Goal: Submit feedback/report problem: Submit feedback/report problem

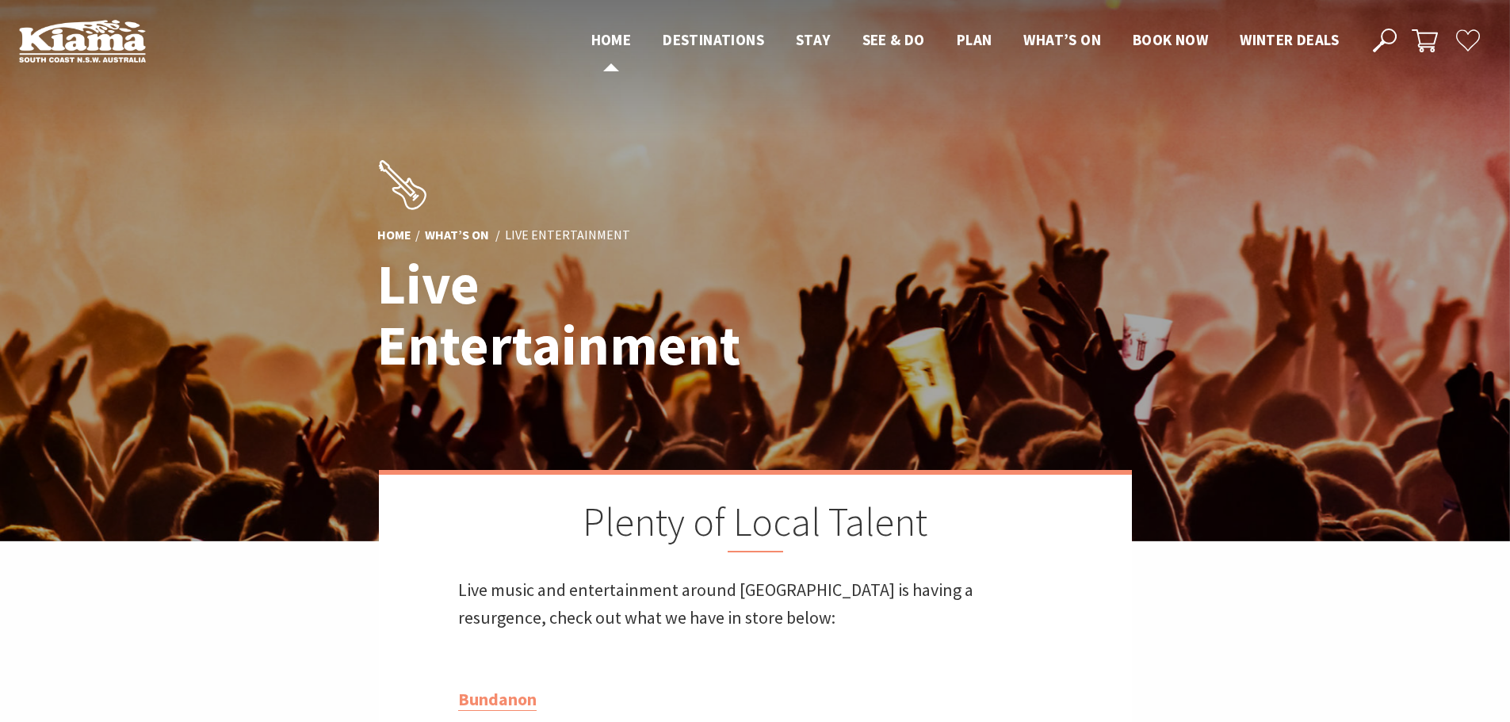
click at [609, 37] on span "Home" at bounding box center [612, 39] width 40 height 19
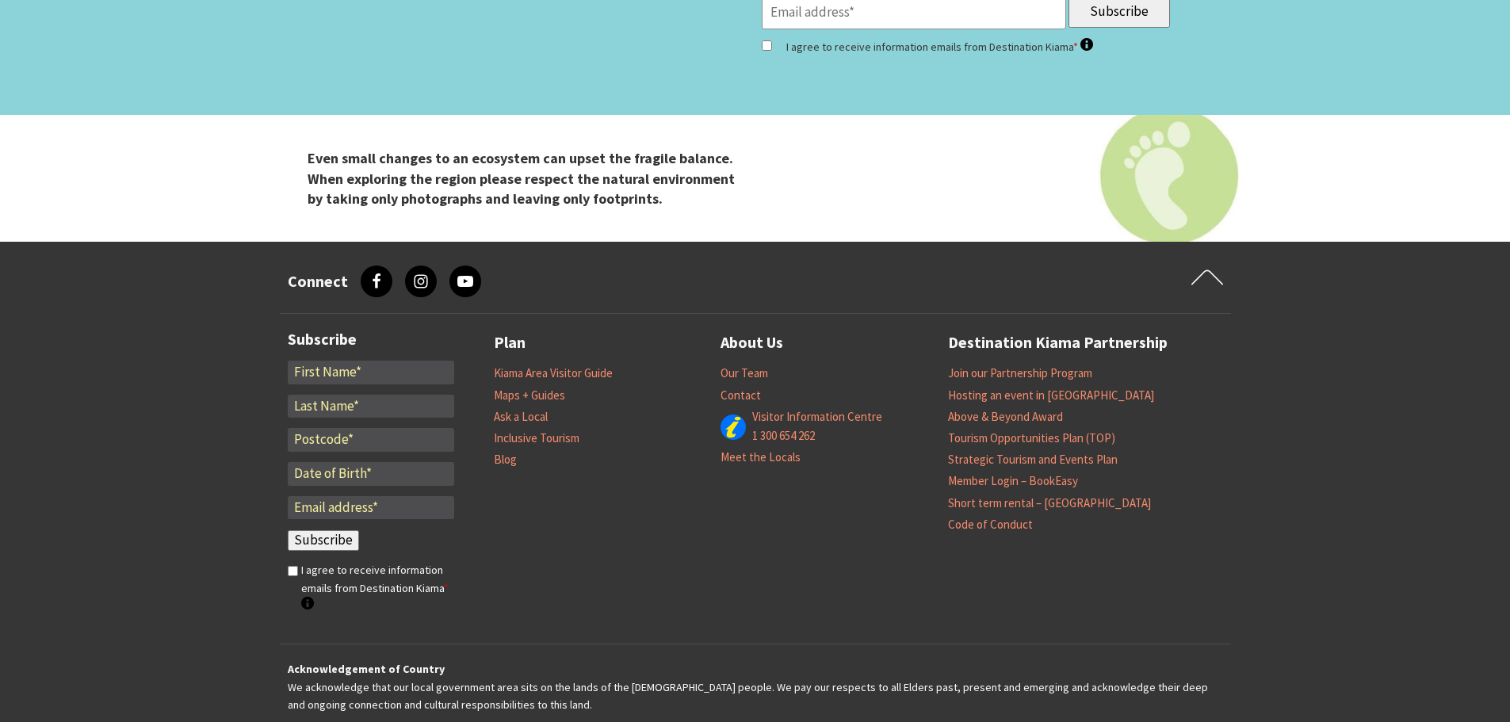
scroll to position [5285, 0]
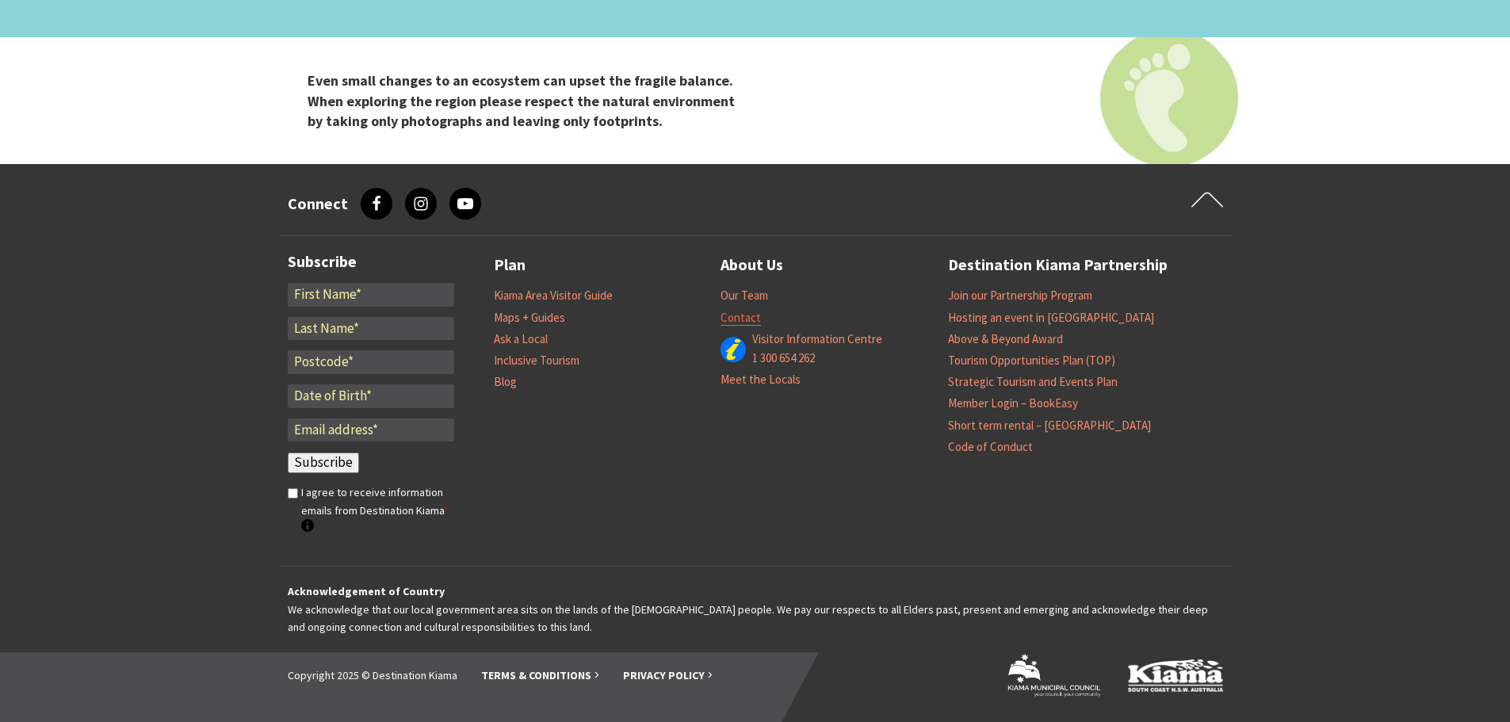
click at [741, 322] on link "Contact" at bounding box center [741, 318] width 40 height 16
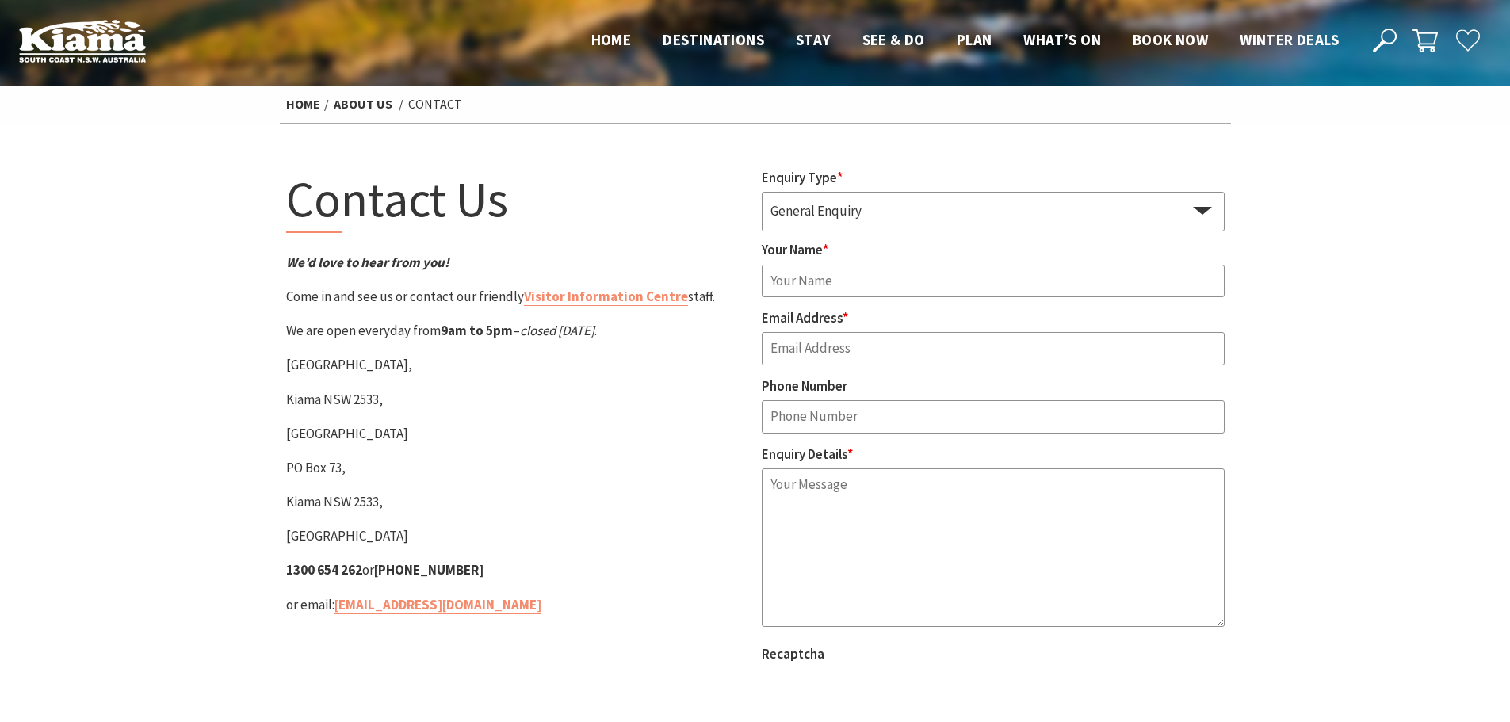
click at [1198, 202] on select "General Enquiry Accommodation Visitor Guide" at bounding box center [993, 210] width 463 height 37
click at [919, 286] on input "Your Name *" at bounding box center [993, 281] width 463 height 33
type input "Douglas Faulkner"
click at [822, 353] on input "Email Address *" at bounding box center [993, 348] width 463 height 33
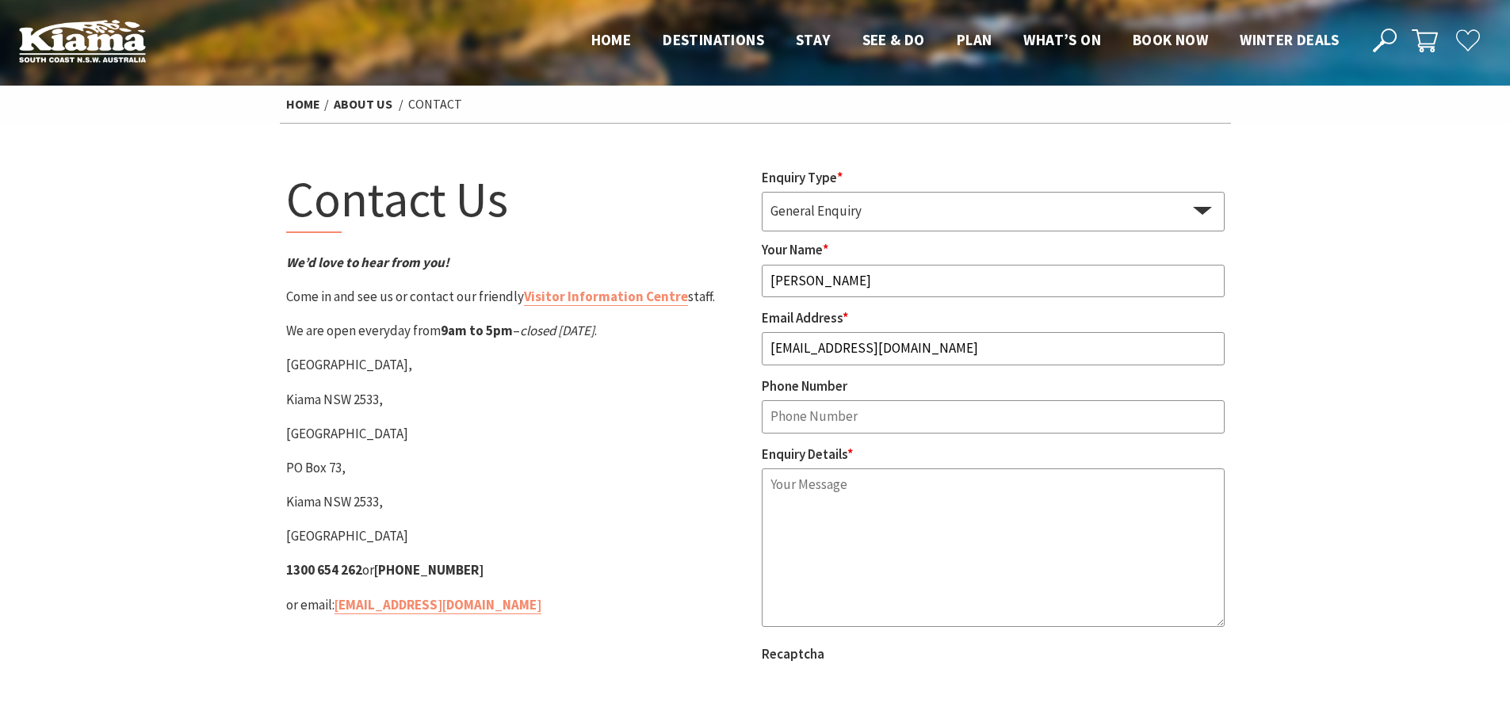
type input "dougfaulknermusic@hotmail.com"
type input "0402287970"
click at [775, 492] on textarea "Enquiry Details *" at bounding box center [993, 548] width 463 height 159
click at [885, 462] on div "Enquiry Details * I receive your" at bounding box center [993, 539] width 463 height 190
click at [876, 488] on textarea "I receive your" at bounding box center [993, 548] width 463 height 159
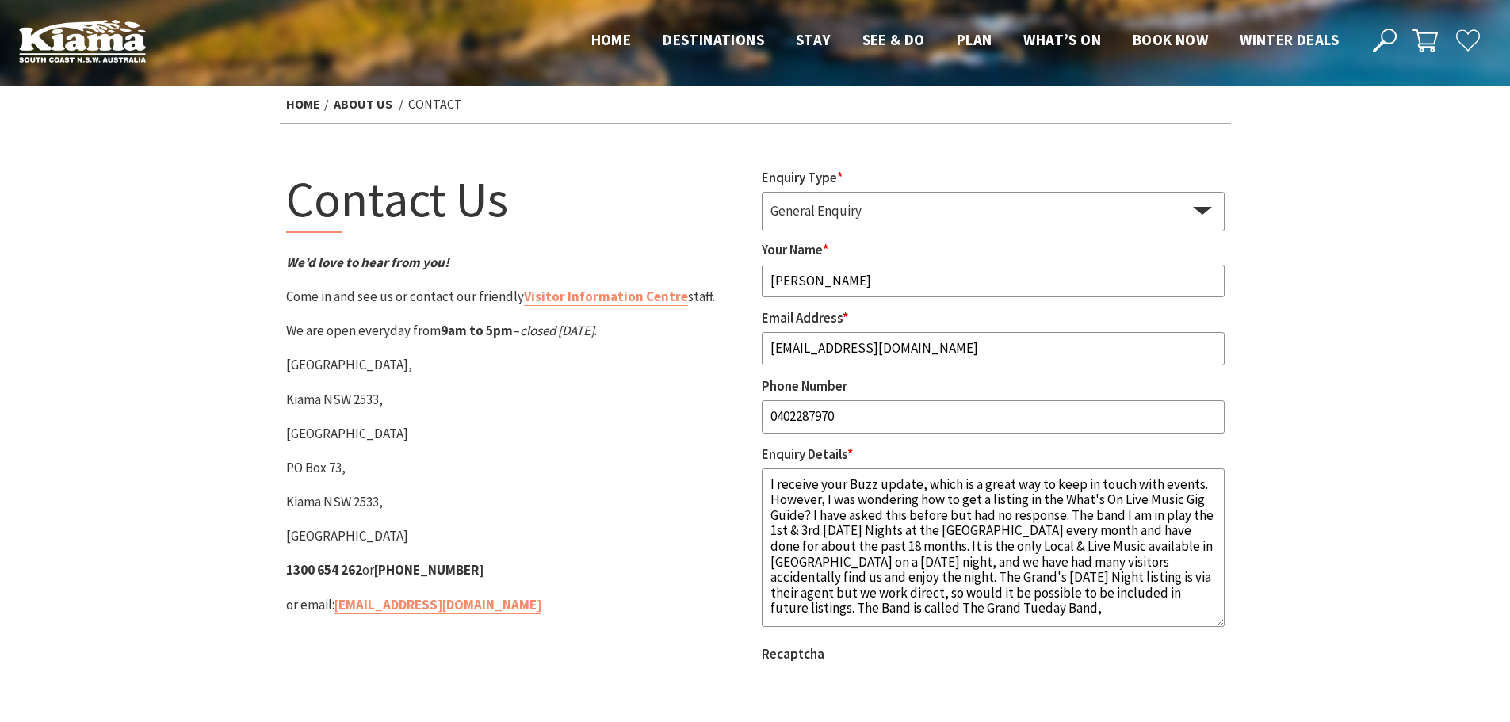
paste textarea "https://www.facebook.com/thegrandtuesdayband"
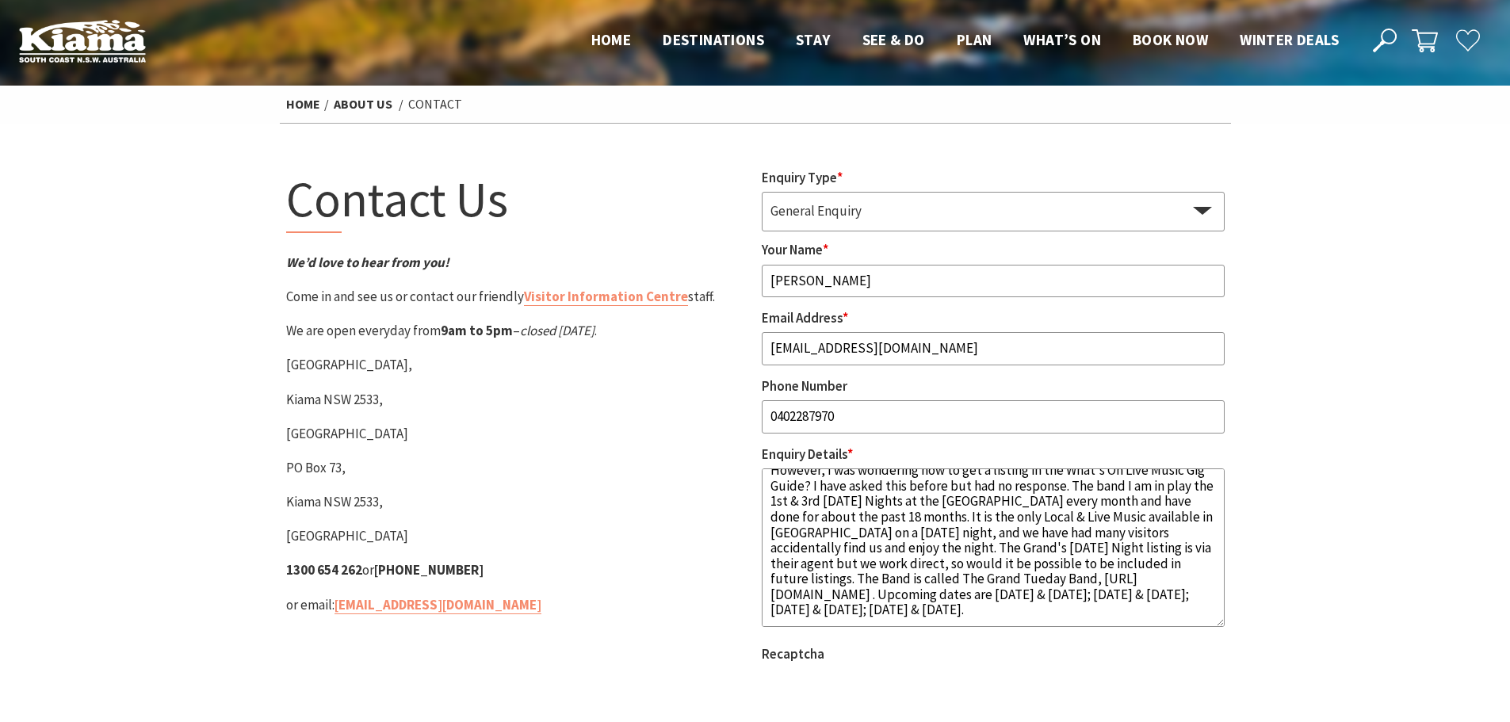
scroll to position [53, 0]
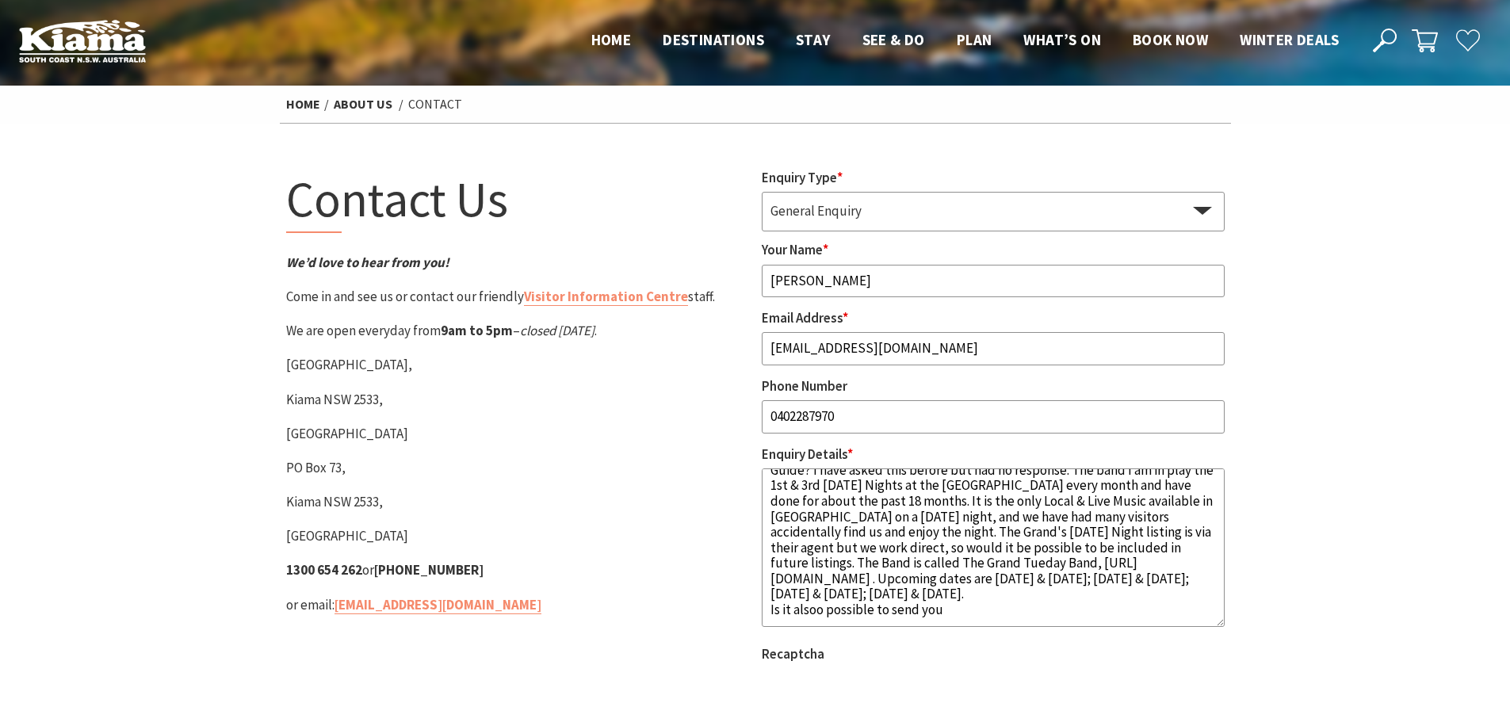
click at [822, 616] on textarea "I receive your Buzz update, which is a great way to keep in touch with events. …" at bounding box center [993, 548] width 463 height 159
click at [972, 615] on textarea "I receive your Buzz update, which is a great way to keep in touch with events. …" at bounding box center [993, 548] width 463 height 159
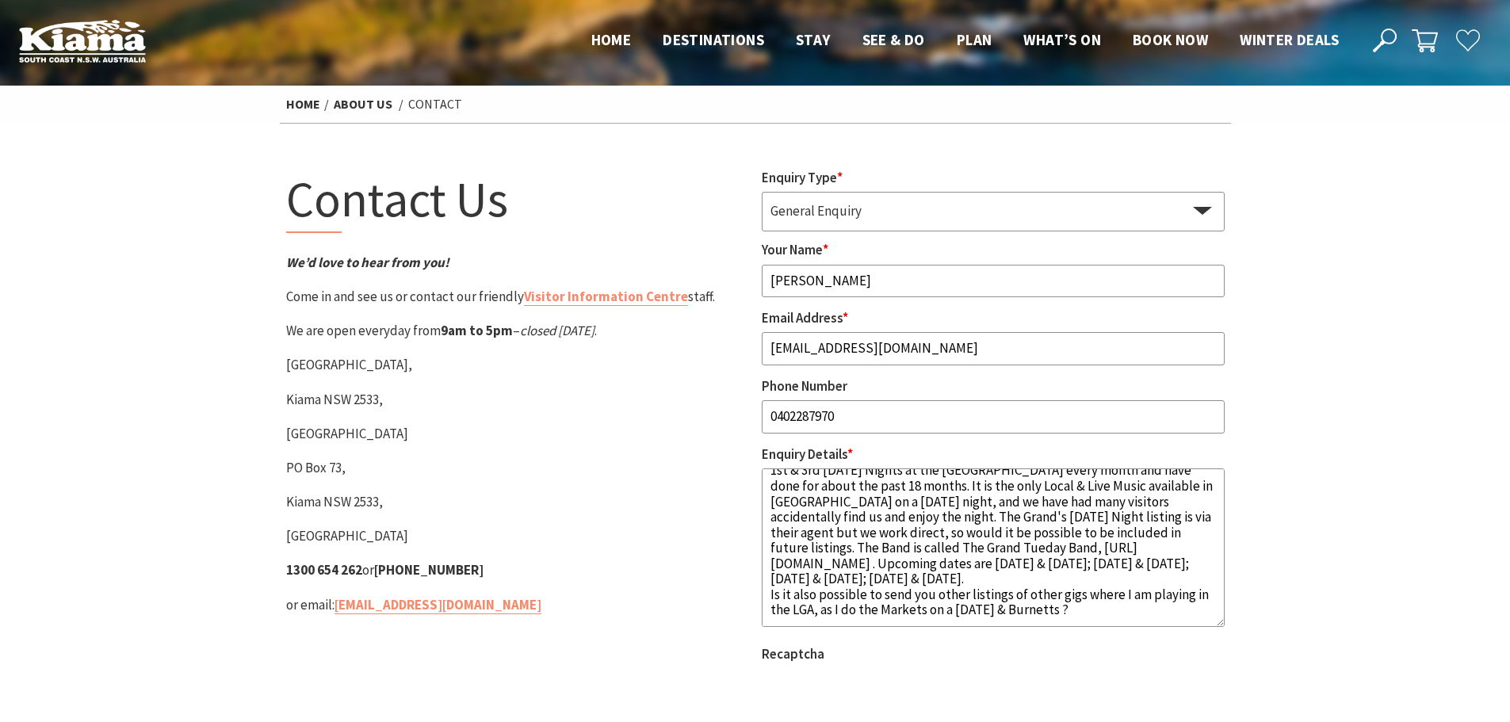
scroll to position [84, 0]
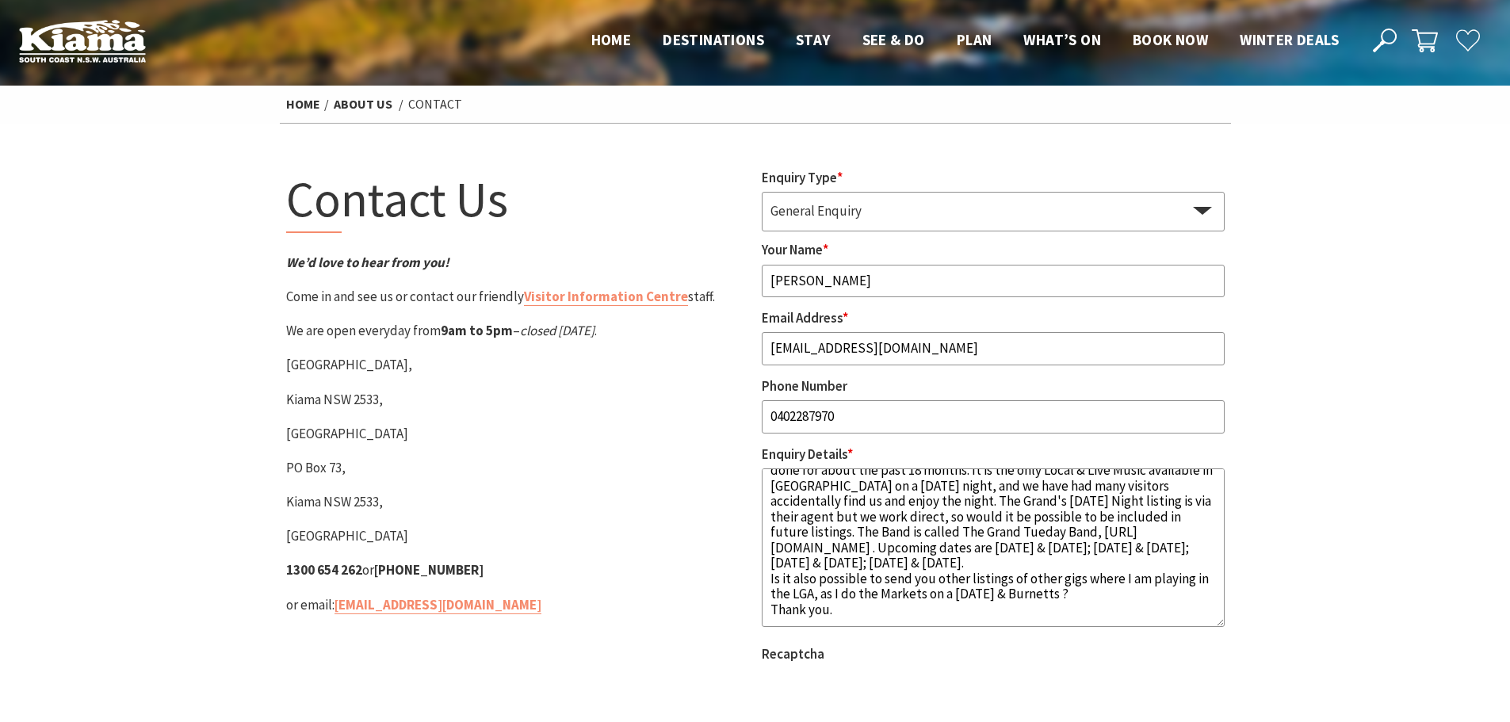
type textarea "I receive your Buzz update, which is a great way to keep in touch with events. …"
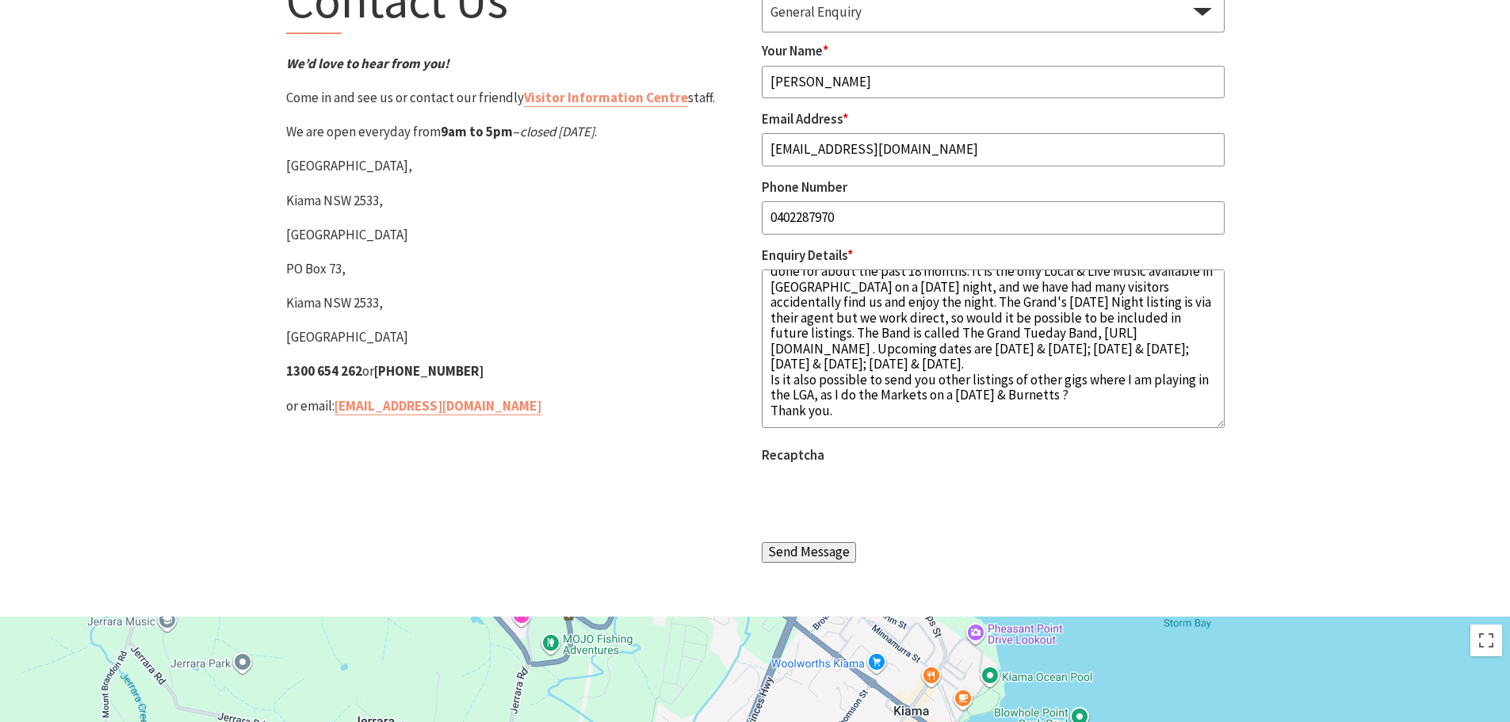
scroll to position [317, 0]
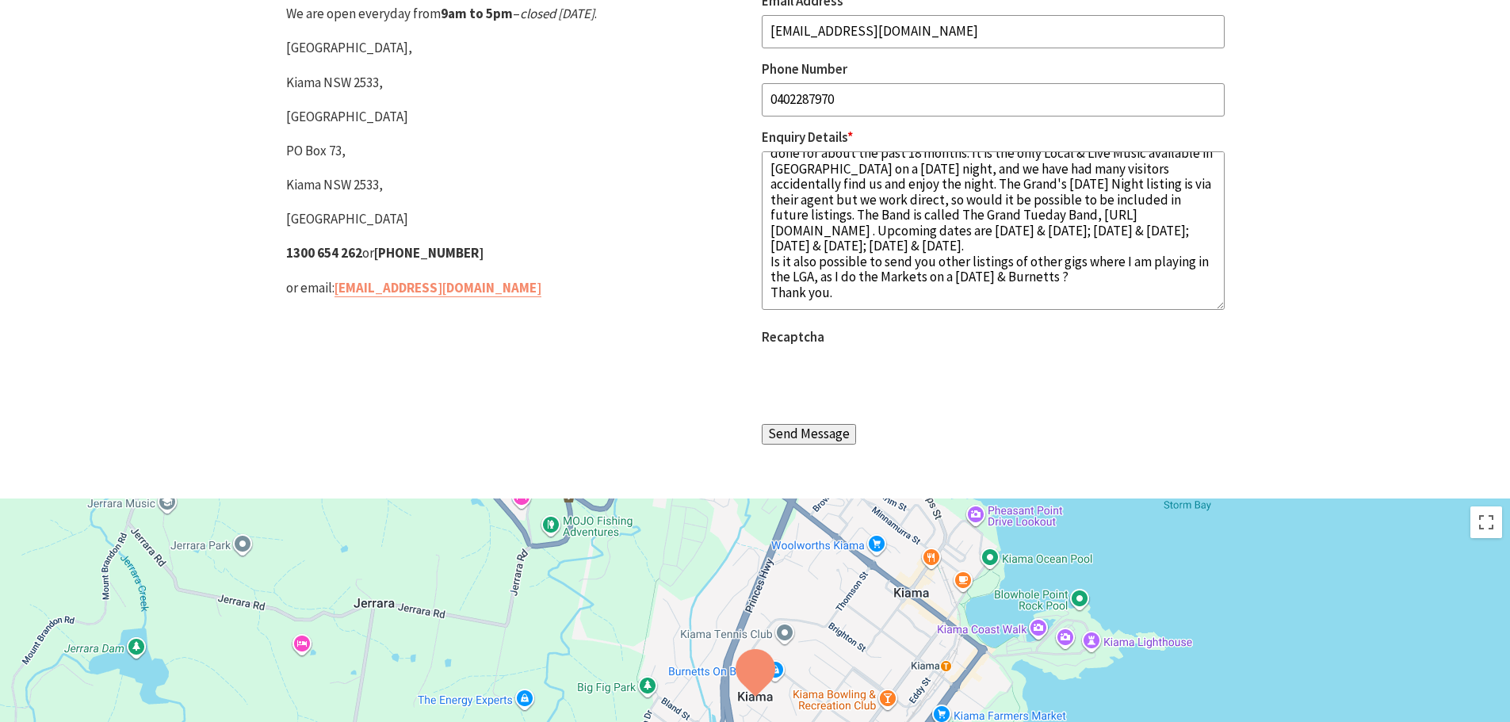
click at [814, 439] on input "Send Message" at bounding box center [809, 434] width 94 height 21
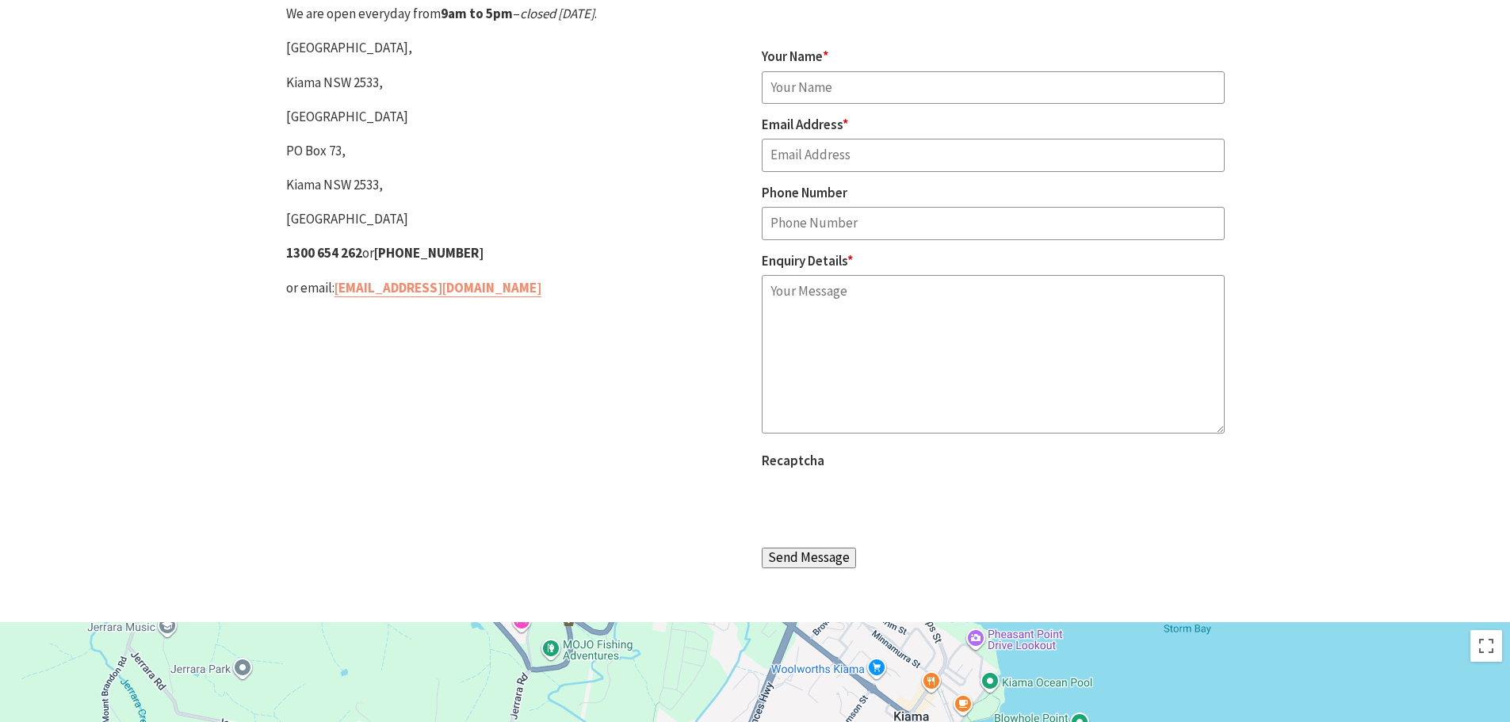
scroll to position [0, 0]
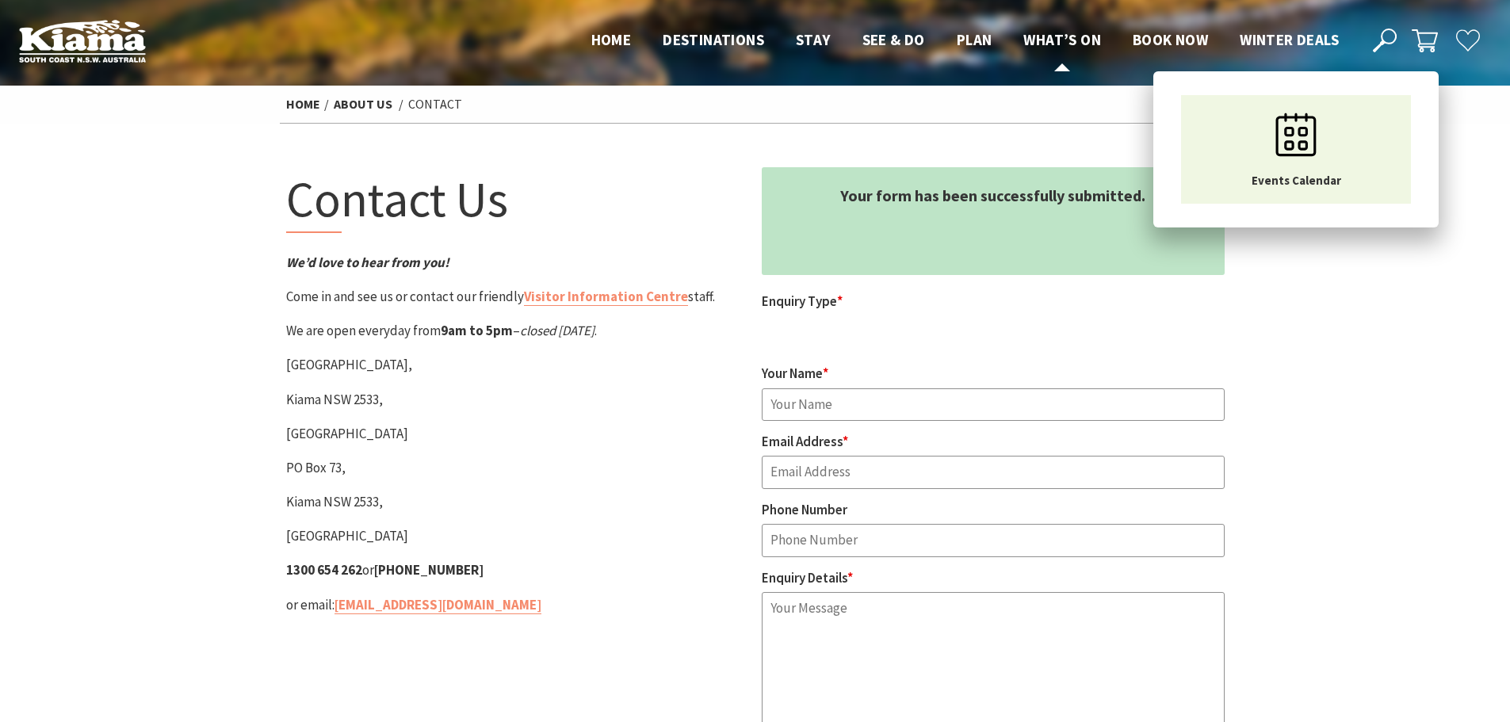
click at [1056, 37] on span "What’s On" at bounding box center [1063, 39] width 78 height 19
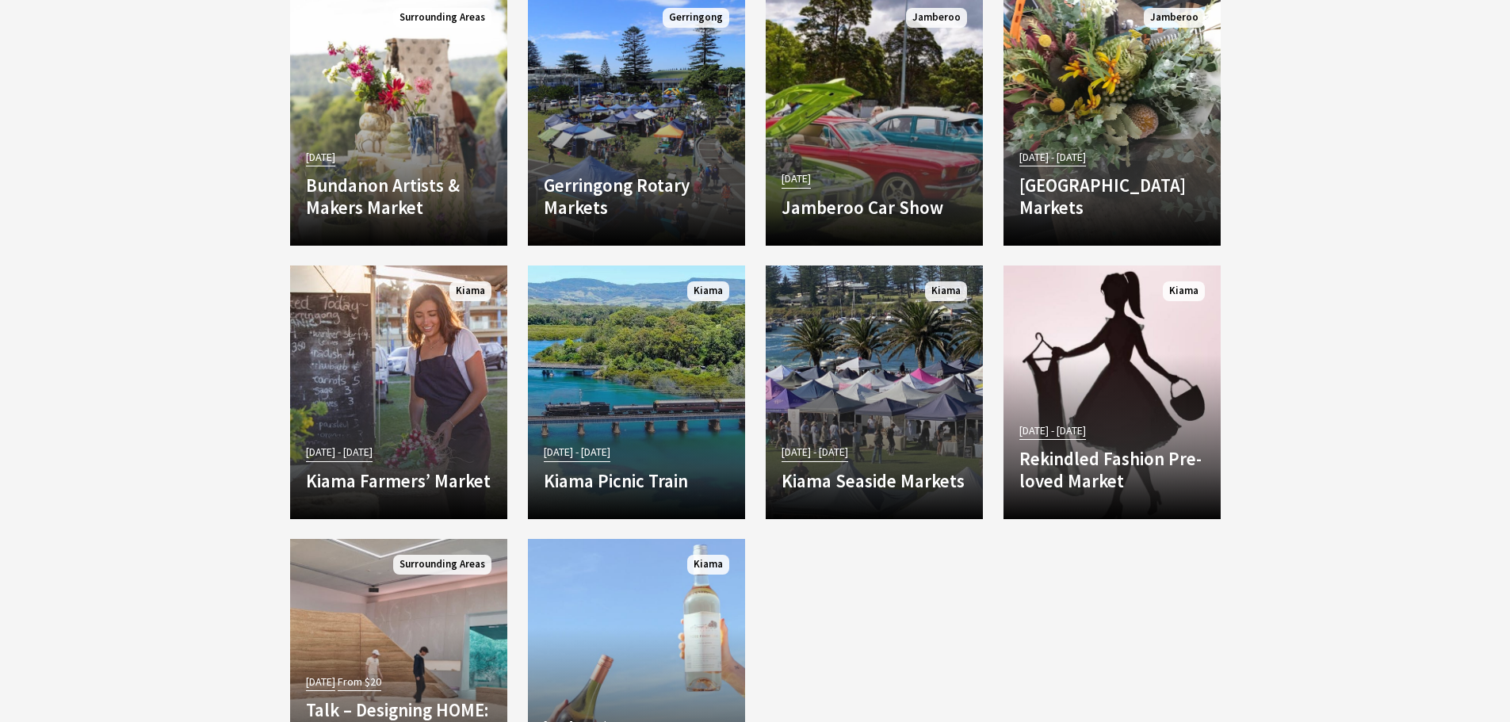
scroll to position [3013, 0]
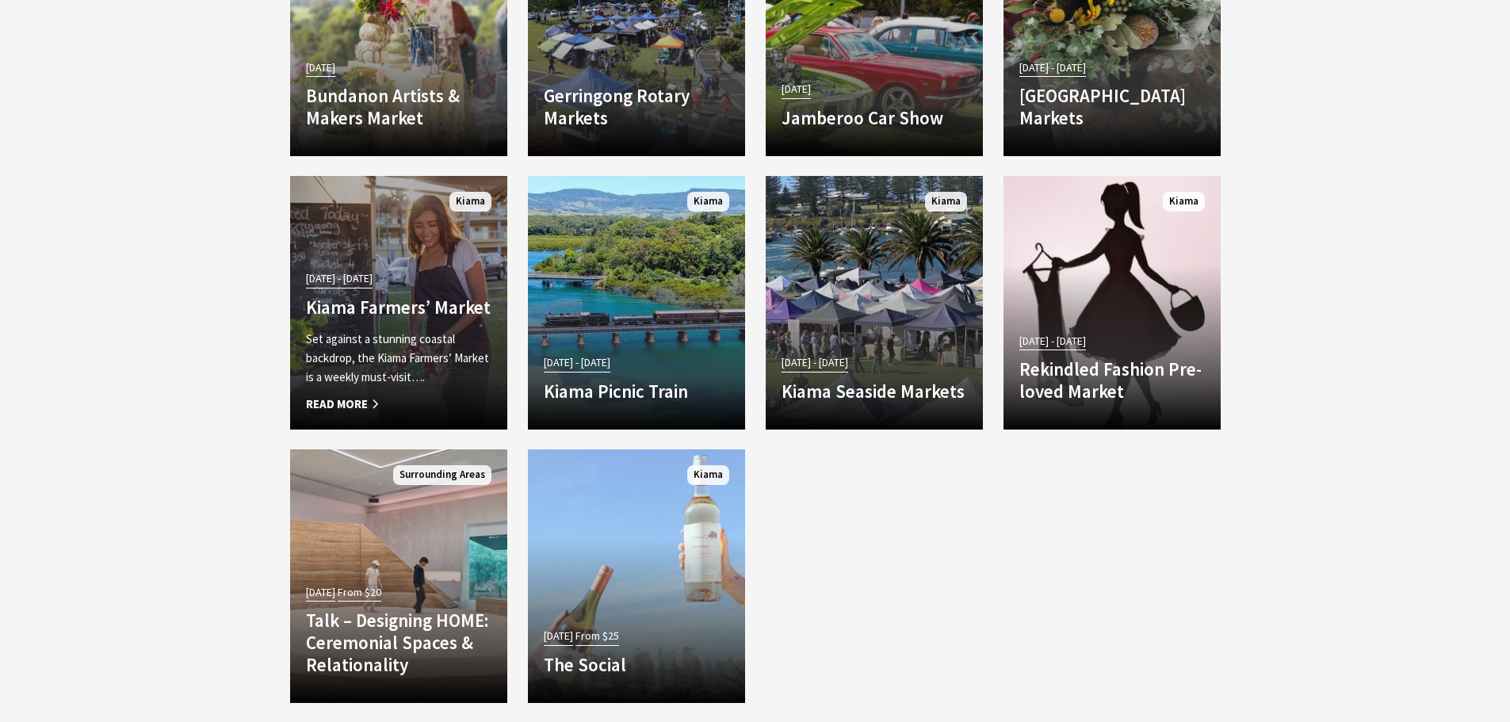
click at [408, 297] on h4 "Kiama Farmers’ Market" at bounding box center [399, 308] width 186 height 22
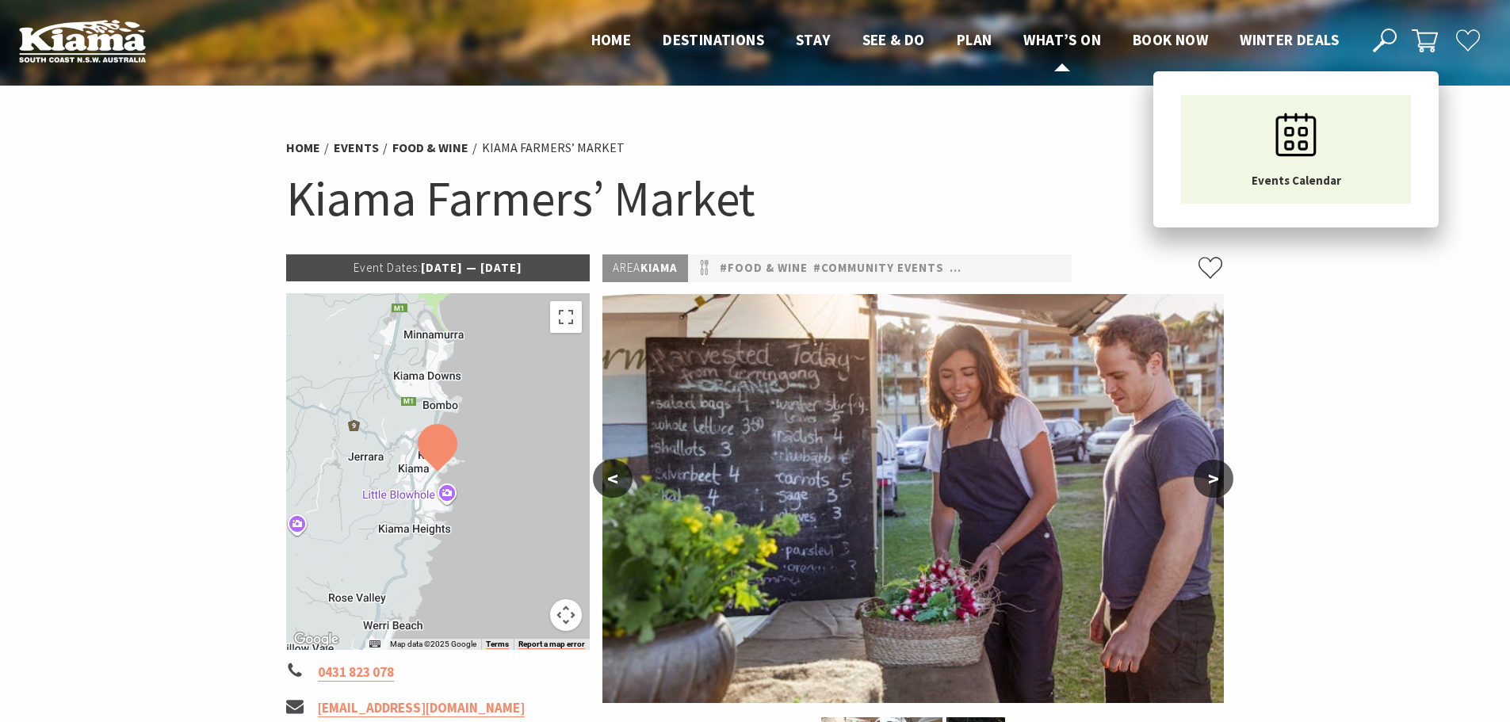
click at [1069, 38] on span "What’s On" at bounding box center [1063, 39] width 78 height 19
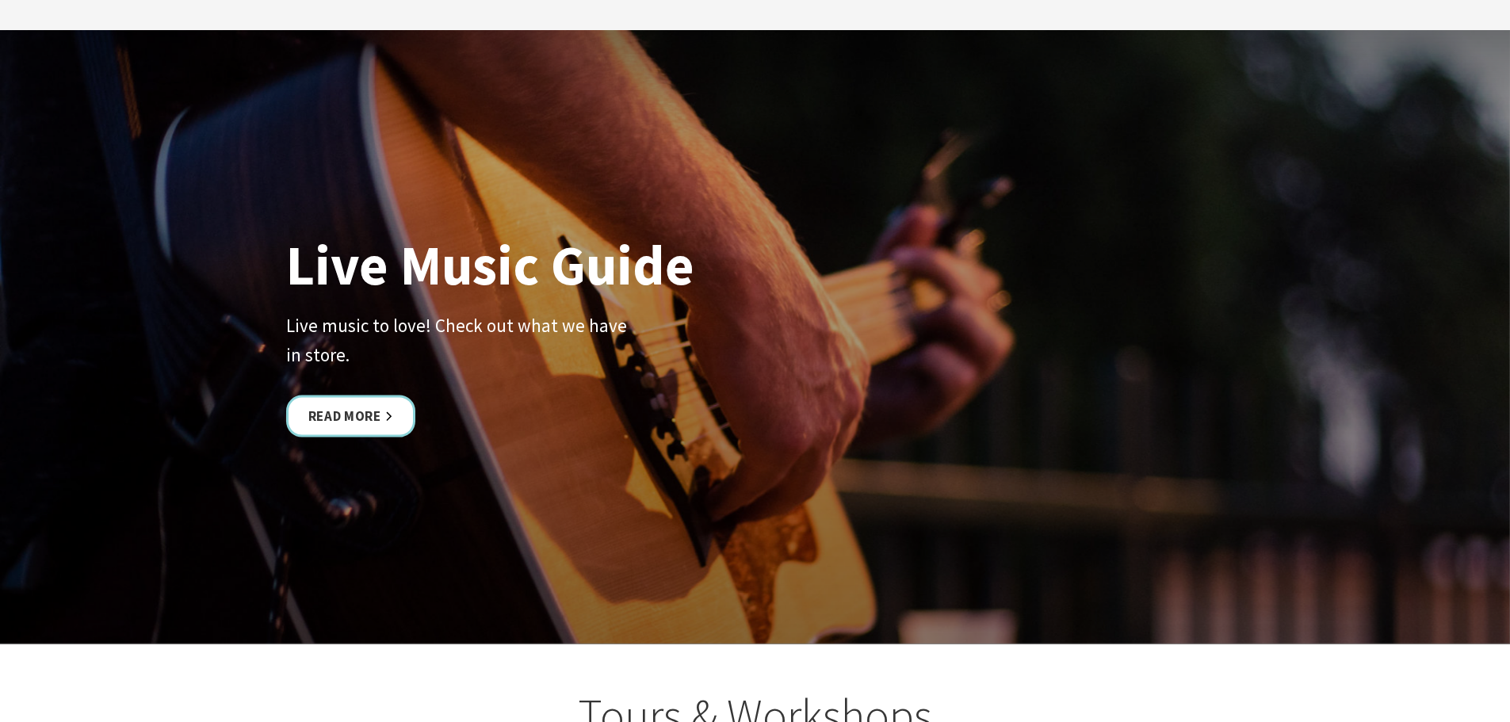
scroll to position [3727, 0]
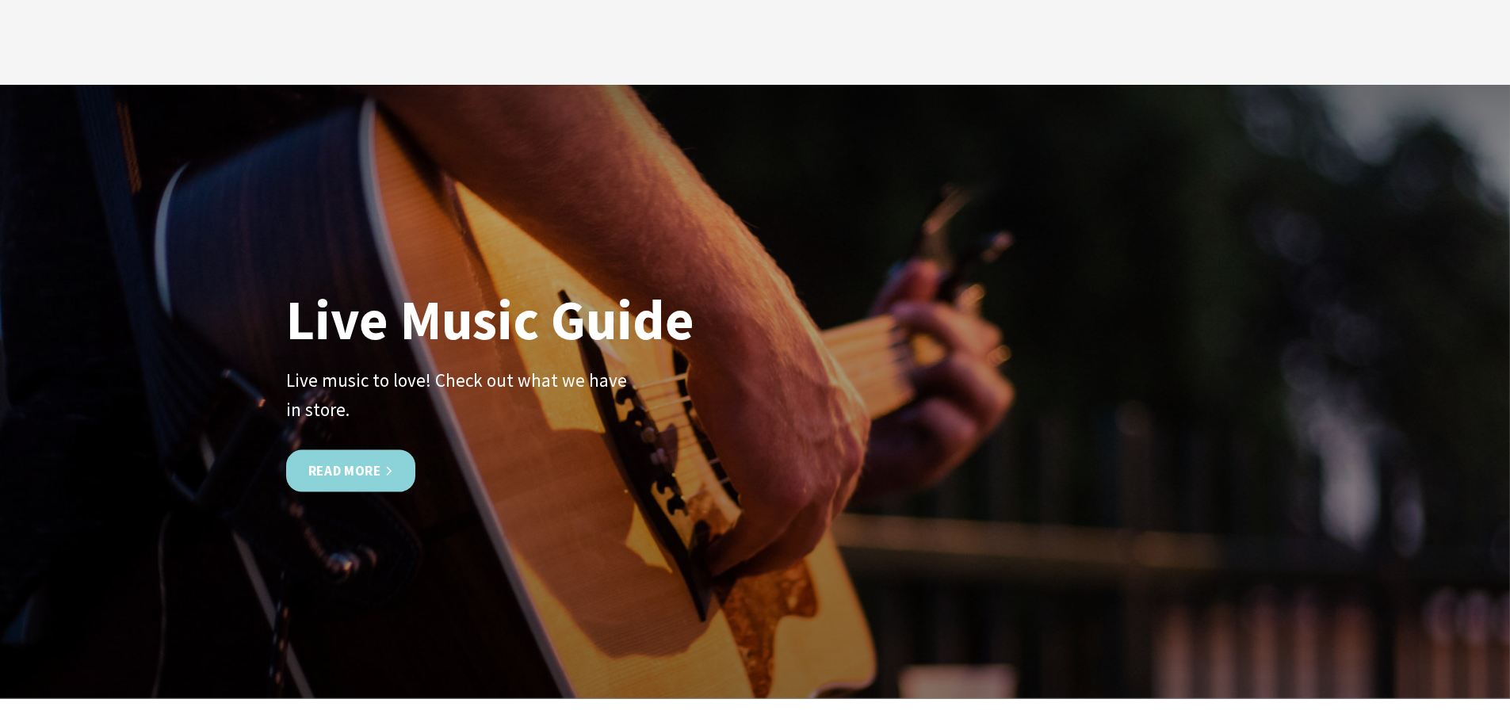
click at [384, 450] on link "Read More" at bounding box center [350, 471] width 129 height 42
